Goal: Navigation & Orientation: Find specific page/section

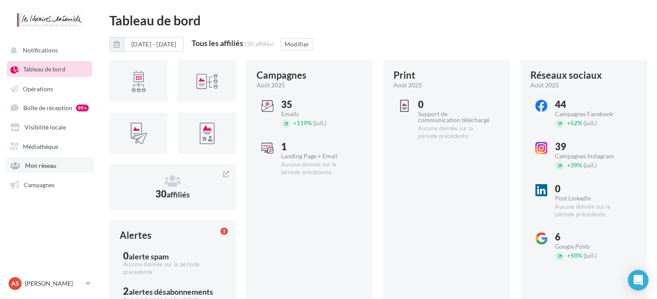
click at [45, 169] on span "Mon réseau" at bounding box center [40, 165] width 31 height 7
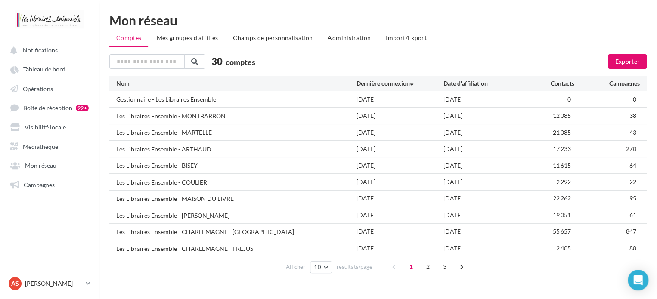
click at [212, 118] on div "Les Libraires Ensemble - MONTBARBON" at bounding box center [170, 116] width 109 height 9
click at [179, 44] on li "Mes groupes d'affiliés" at bounding box center [187, 38] width 75 height 16
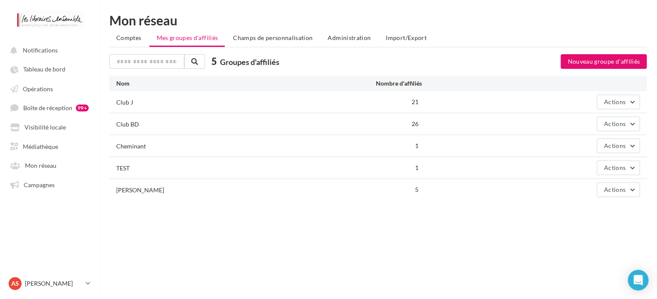
click at [406, 33] on li "Import/Export" at bounding box center [406, 38] width 55 height 16
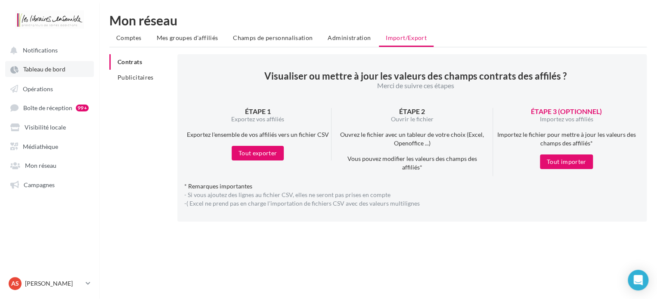
click at [47, 69] on span "Tableau de bord" at bounding box center [44, 69] width 42 height 7
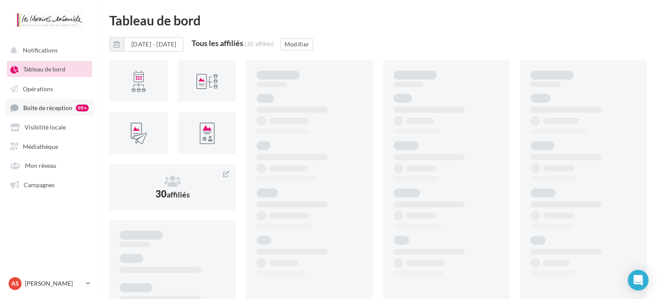
click at [41, 111] on span "Boîte de réception" at bounding box center [47, 107] width 49 height 7
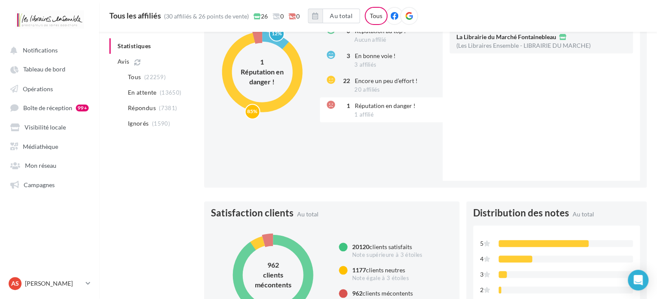
scroll to position [347, 0]
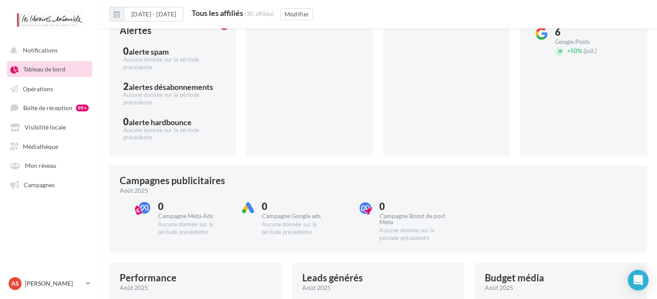
scroll to position [265, 0]
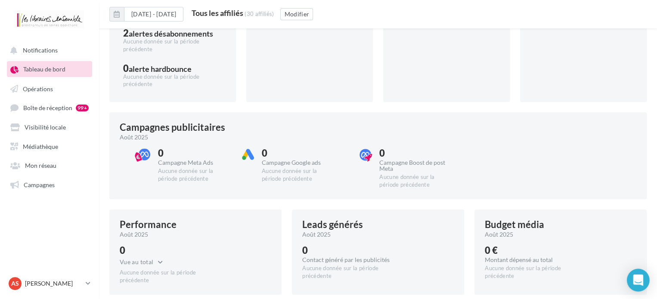
click at [639, 278] on icon "Open Intercom Messenger" at bounding box center [638, 280] width 10 height 11
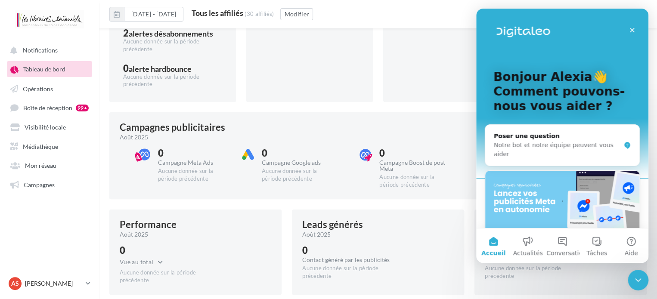
scroll to position [0, 0]
click at [567, 242] on button "Conversations" at bounding box center [562, 246] width 34 height 34
